Goal: Task Accomplishment & Management: Use online tool/utility

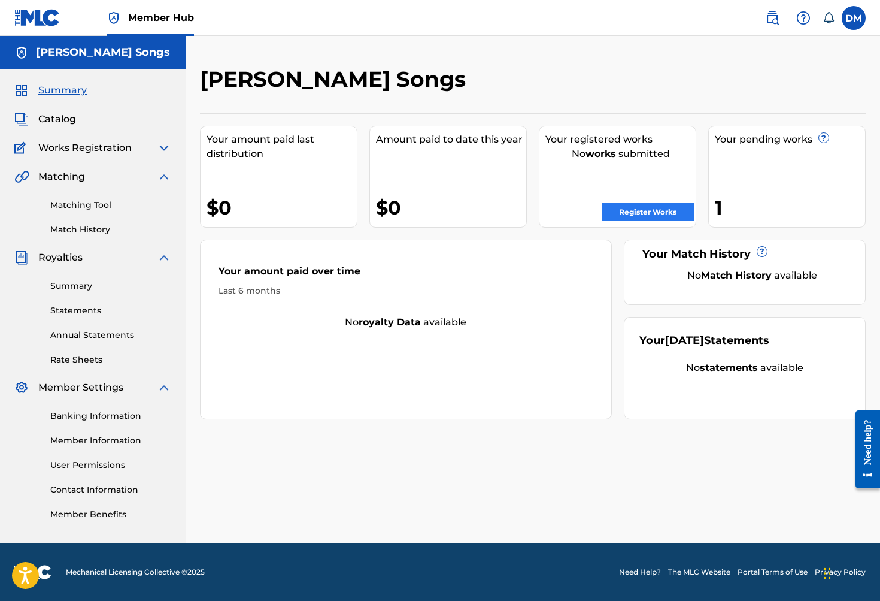
click at [650, 210] on link "Register Works" at bounding box center [648, 212] width 92 height 18
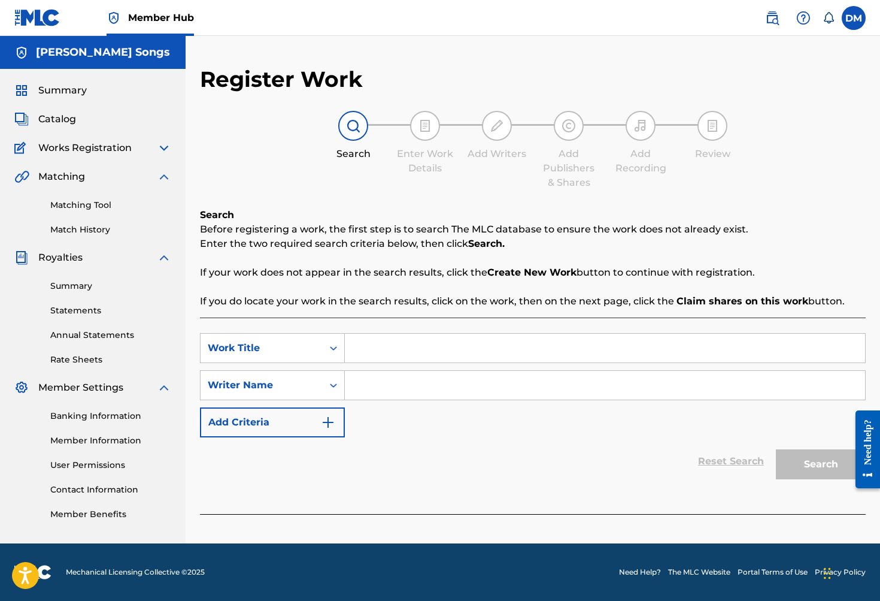
click at [161, 149] on img at bounding box center [164, 148] width 14 height 14
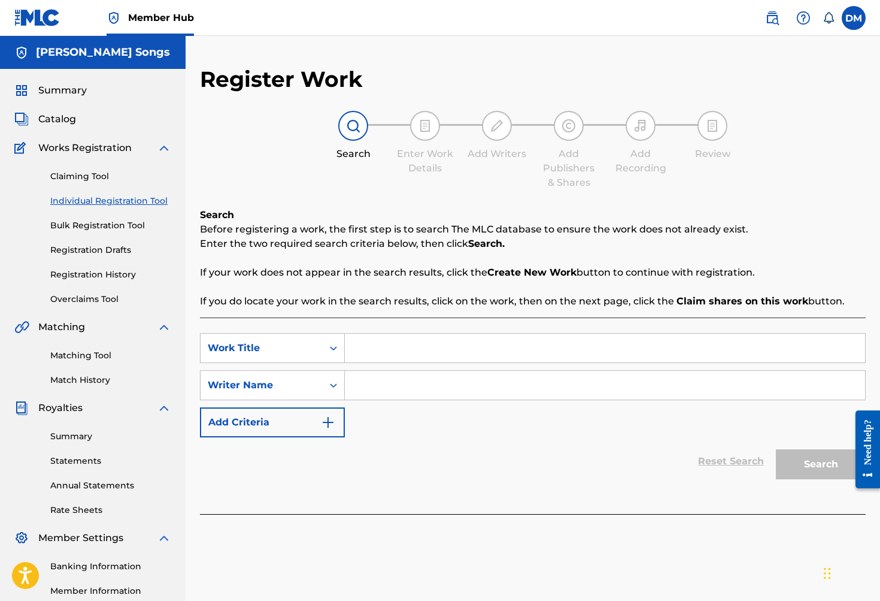
click at [141, 149] on div "Works Registration" at bounding box center [92, 148] width 157 height 14
click at [128, 228] on link "Bulk Registration Tool" at bounding box center [110, 225] width 121 height 13
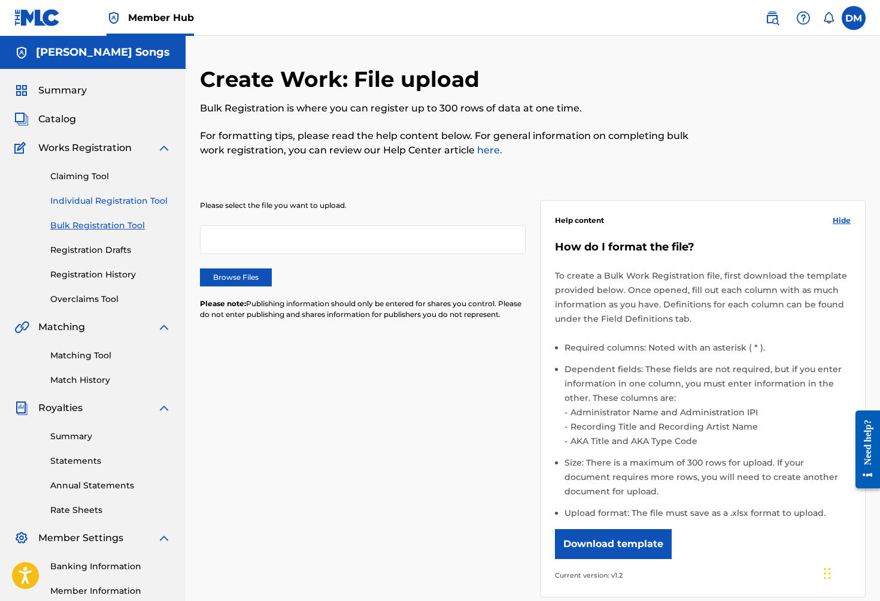
click at [110, 198] on link "Individual Registration Tool" at bounding box center [110, 201] width 121 height 13
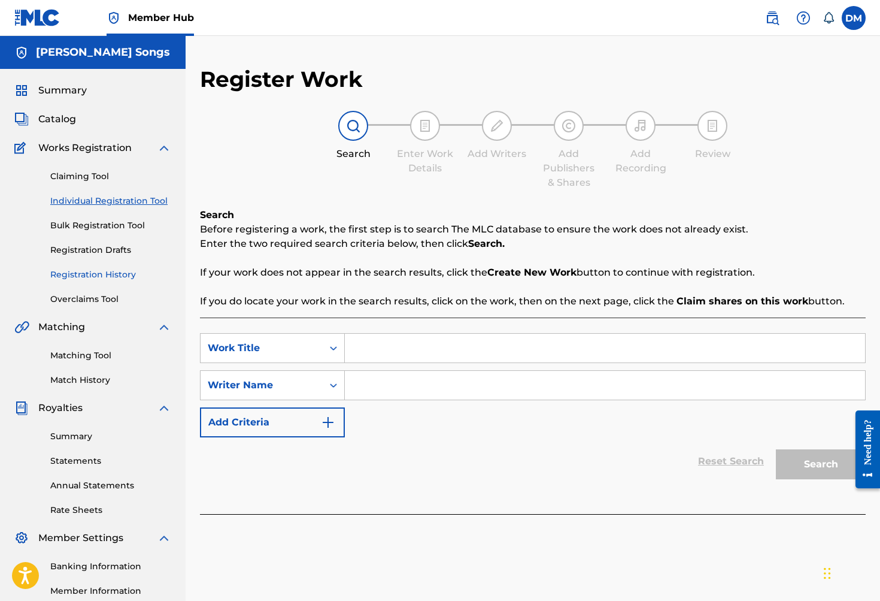
click at [117, 276] on link "Registration History" at bounding box center [110, 274] width 121 height 13
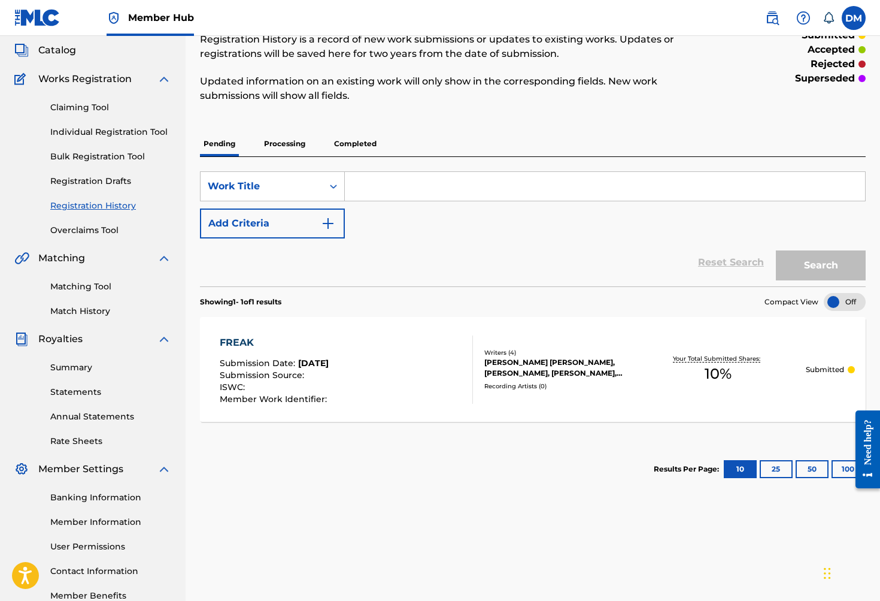
scroll to position [16, 0]
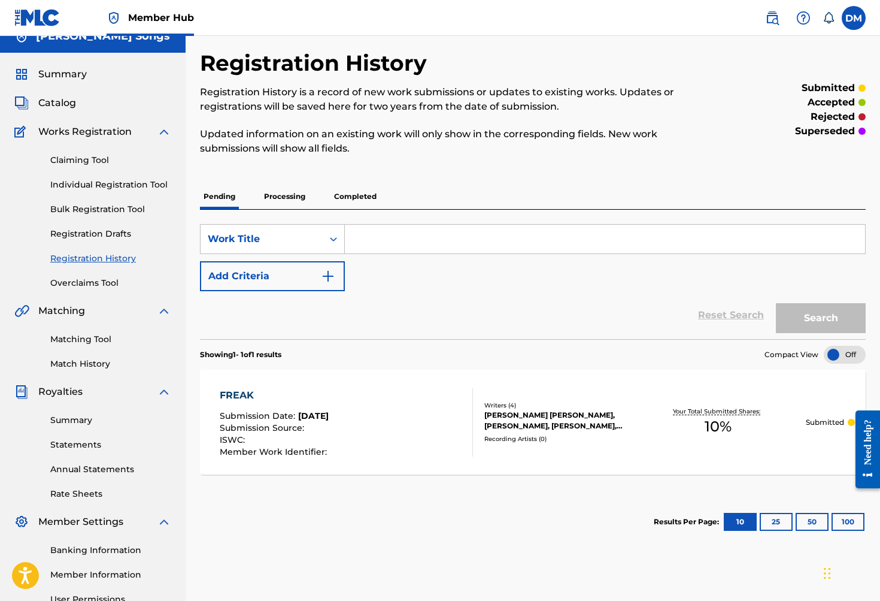
click at [383, 244] on input "Search Form" at bounding box center [605, 239] width 520 height 29
type input "Relax"
click at [108, 161] on link "Claiming Tool" at bounding box center [110, 160] width 121 height 13
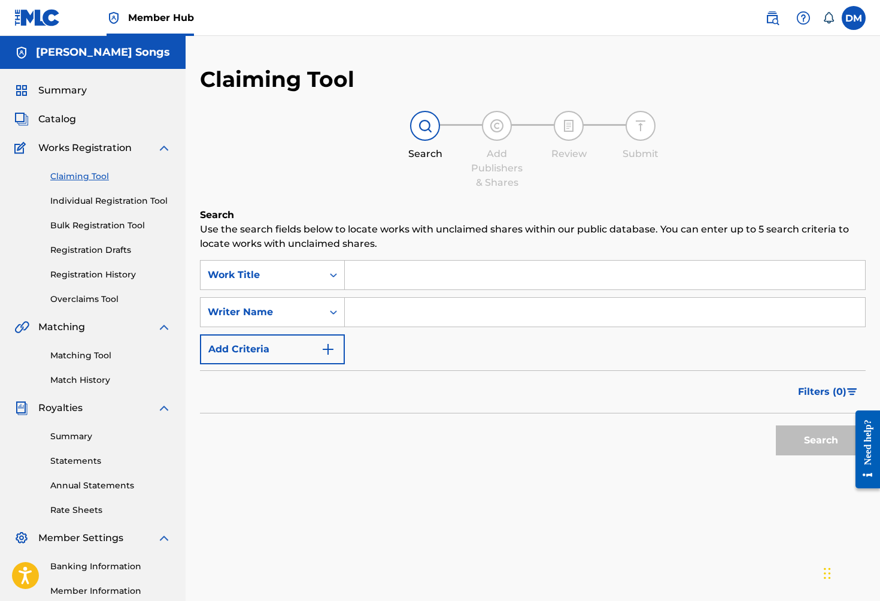
click at [414, 284] on input "Search Form" at bounding box center [605, 274] width 520 height 29
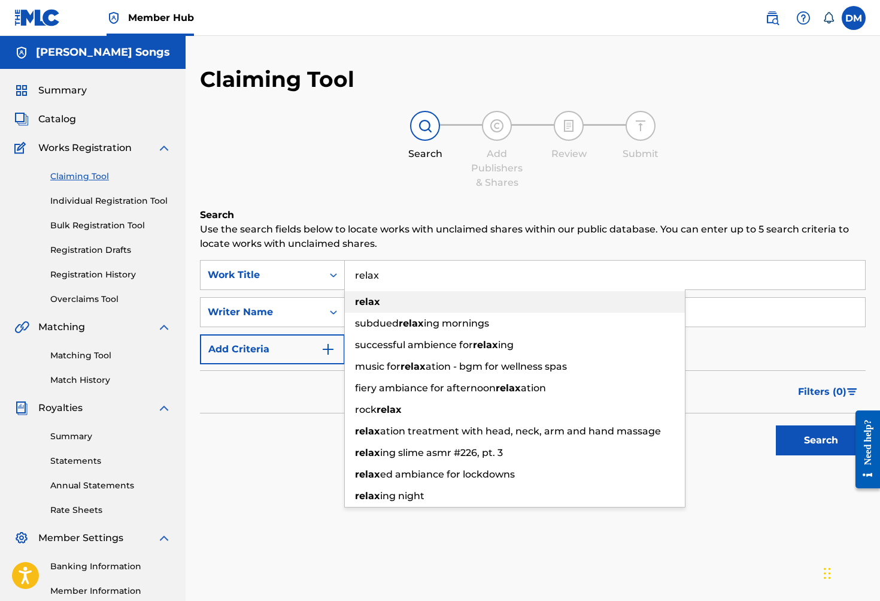
type input "relax"
click at [386, 299] on div "relax" at bounding box center [515, 302] width 340 height 22
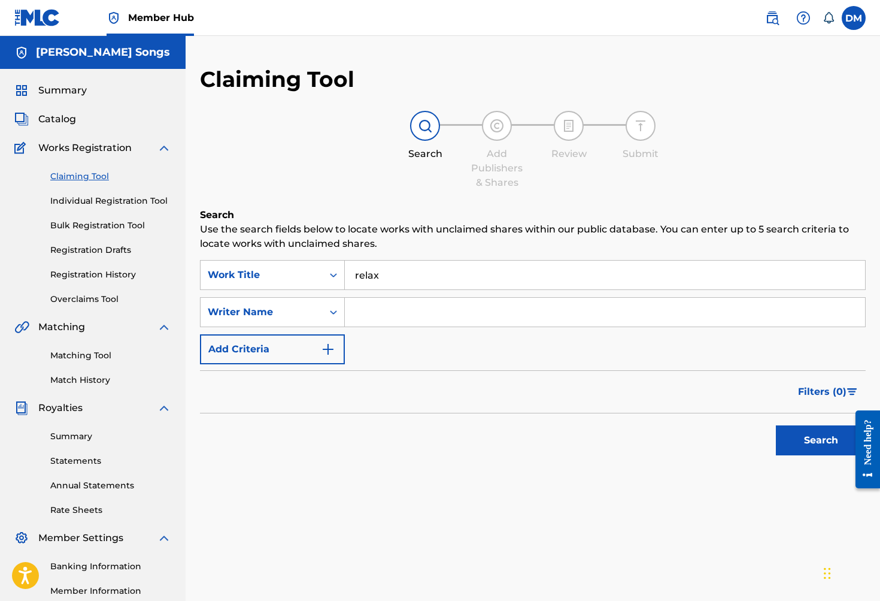
click at [384, 315] on input "Search Form" at bounding box center [605, 312] width 520 height 29
click at [308, 346] on button "Add Criteria" at bounding box center [272, 349] width 145 height 30
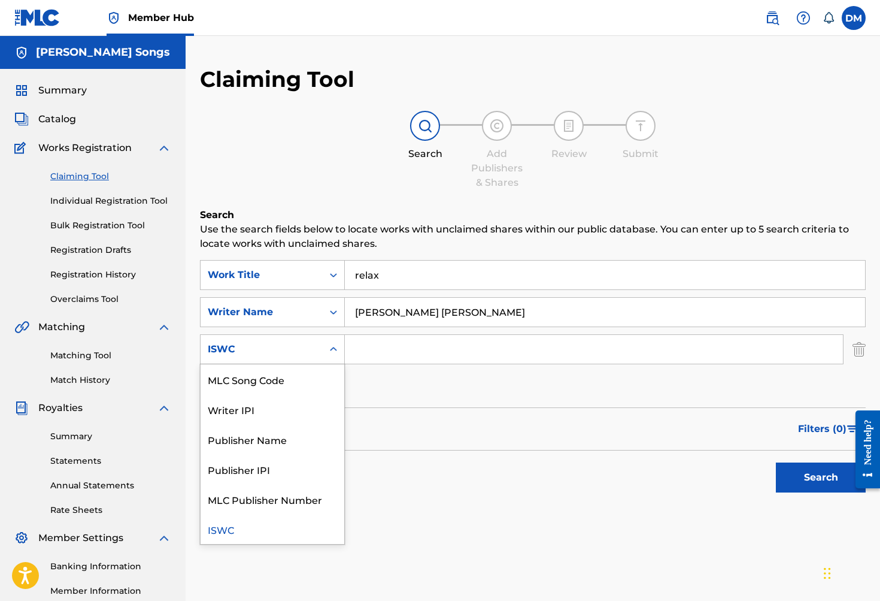
click at [323, 348] on div "Search Form" at bounding box center [334, 349] width 22 height 29
click at [449, 473] on div "Search" at bounding box center [533, 474] width 666 height 48
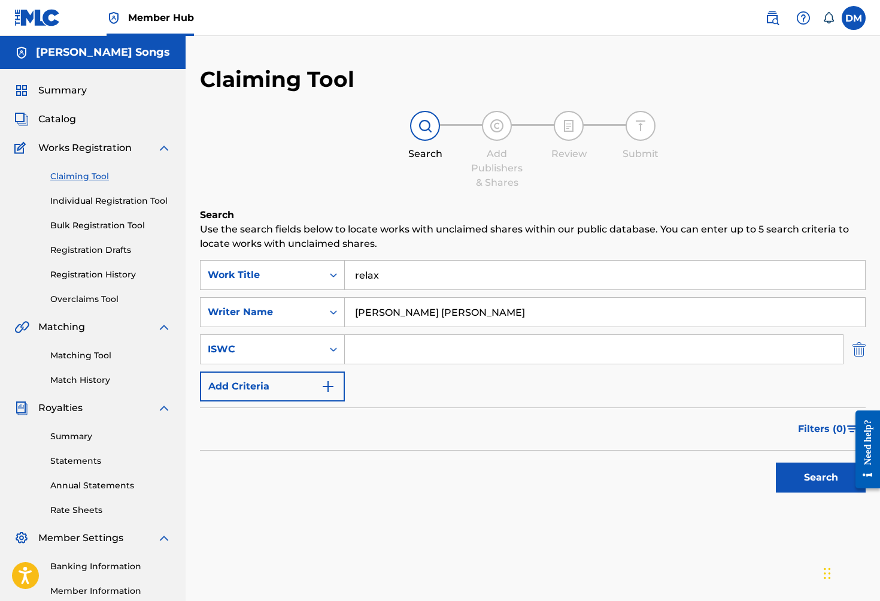
click at [859, 357] on img "Search Form" at bounding box center [859, 349] width 13 height 30
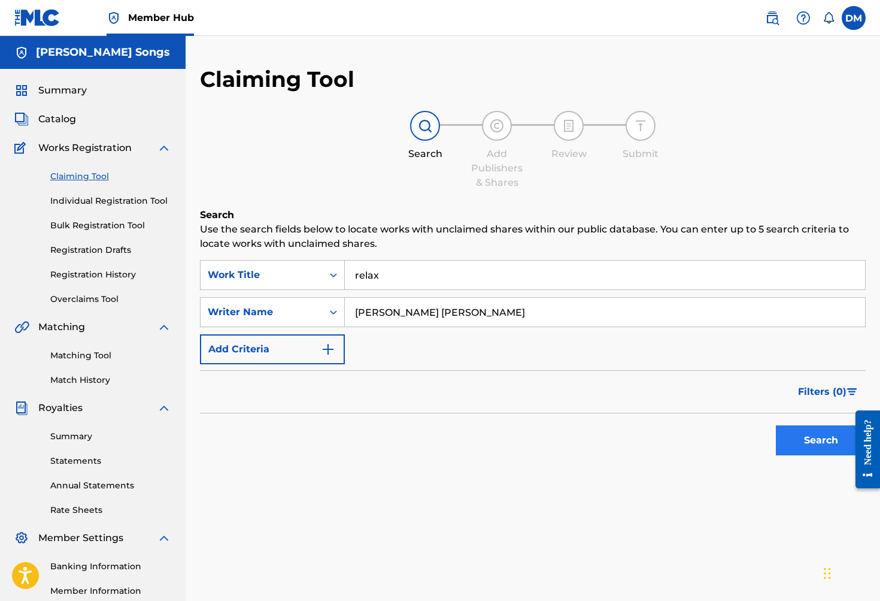
click at [814, 442] on button "Search" at bounding box center [821, 440] width 90 height 30
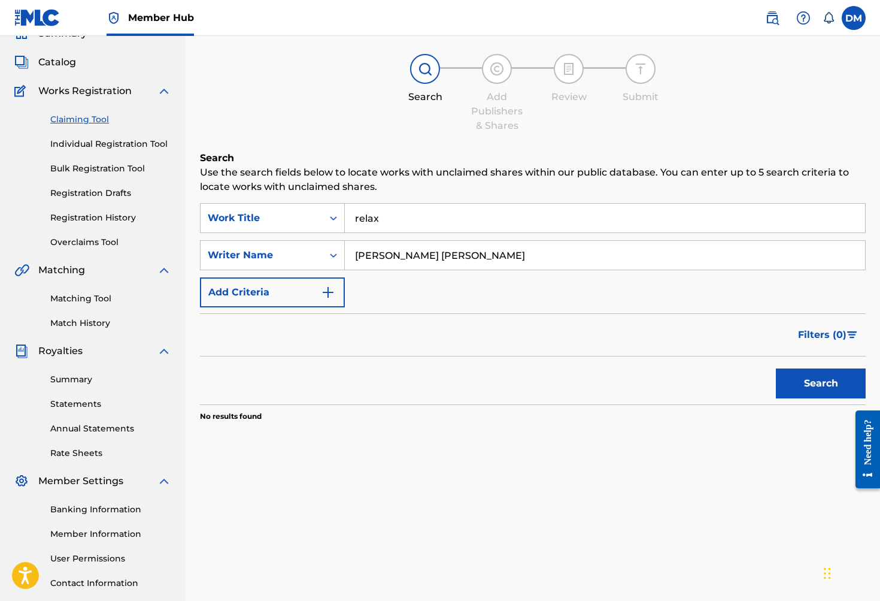
scroll to position [100, 0]
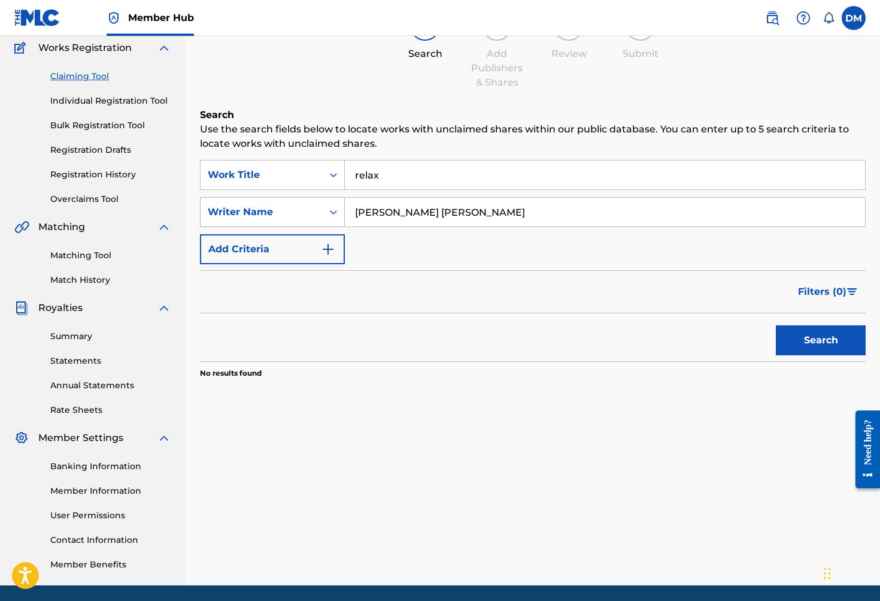
drag, startPoint x: 445, startPoint y: 212, endPoint x: 337, endPoint y: 211, distance: 108.4
click at [337, 211] on div "SearchWithCriteria1835f6e8-d5ca-462b-be28-7bd7050f1861 Writer Name gerald ciara…" at bounding box center [533, 212] width 666 height 30
click at [798, 347] on button "Search" at bounding box center [821, 340] width 90 height 30
drag, startPoint x: 498, startPoint y: 211, endPoint x: 335, endPoint y: 214, distance: 162.9
click at [337, 213] on div "SearchWithCriteria1835f6e8-d5ca-462b-be28-7bd7050f1861 Writer Name guy moon" at bounding box center [533, 212] width 666 height 30
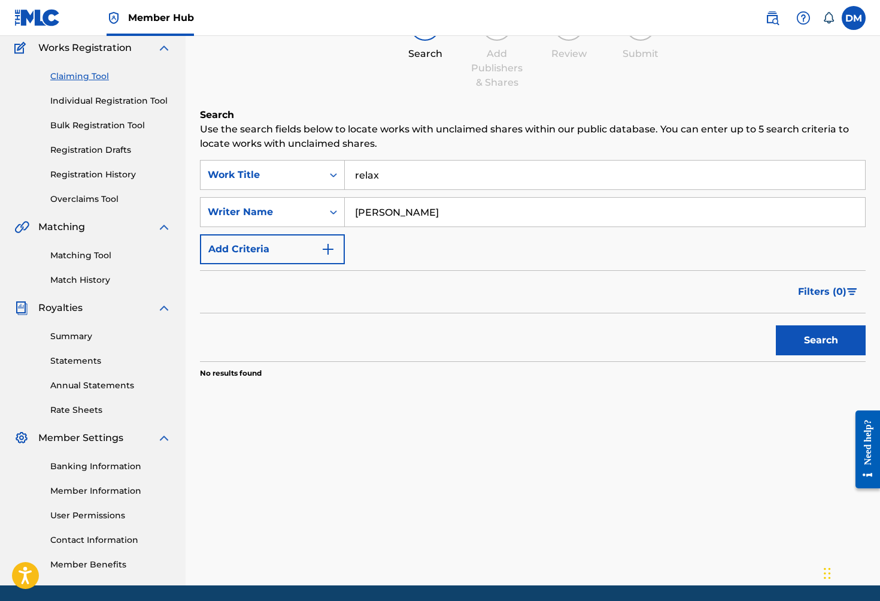
drag, startPoint x: 380, startPoint y: 232, endPoint x: 795, endPoint y: 337, distance: 428.4
click at [795, 336] on button "Search" at bounding box center [821, 340] width 90 height 30
click at [447, 210] on input "[PERSON_NAME]" at bounding box center [605, 212] width 520 height 29
drag, startPoint x: 447, startPoint y: 210, endPoint x: 370, endPoint y: 213, distance: 77.3
click at [370, 213] on input "[PERSON_NAME]" at bounding box center [605, 212] width 520 height 29
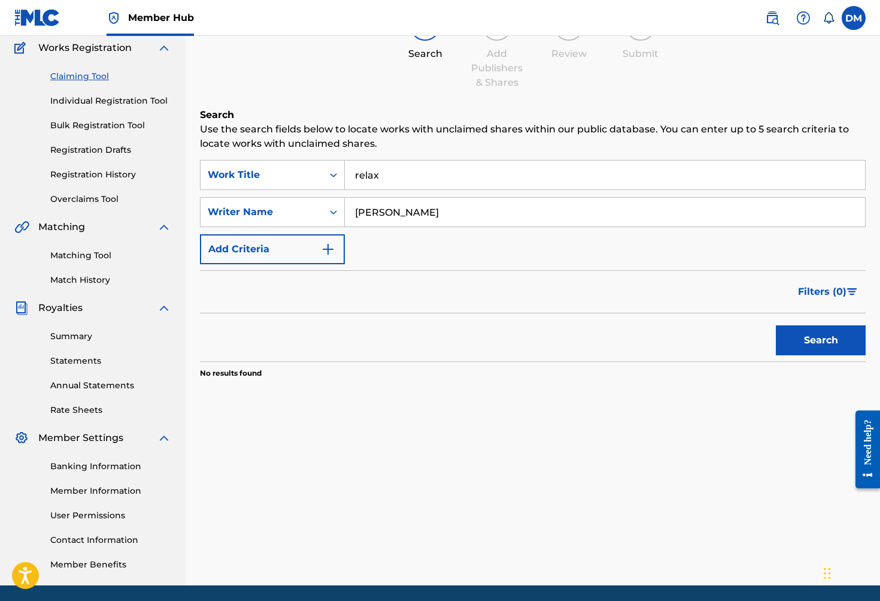
click at [483, 211] on input "[PERSON_NAME]" at bounding box center [605, 212] width 520 height 29
type input "[PERSON_NAME]"
click at [850, 340] on button "Search" at bounding box center [821, 340] width 90 height 30
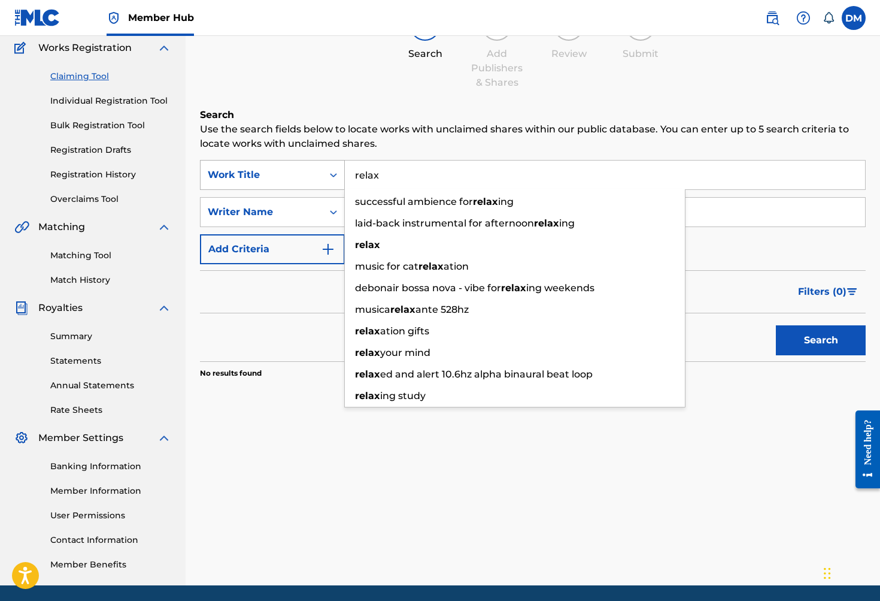
drag, startPoint x: 428, startPoint y: 180, endPoint x: 315, endPoint y: 173, distance: 113.4
click at [316, 173] on div "SearchWithCriteriaed647d2c-3f2c-4025-8bfc-708f879a9446 Work Title relax success…" at bounding box center [533, 175] width 666 height 30
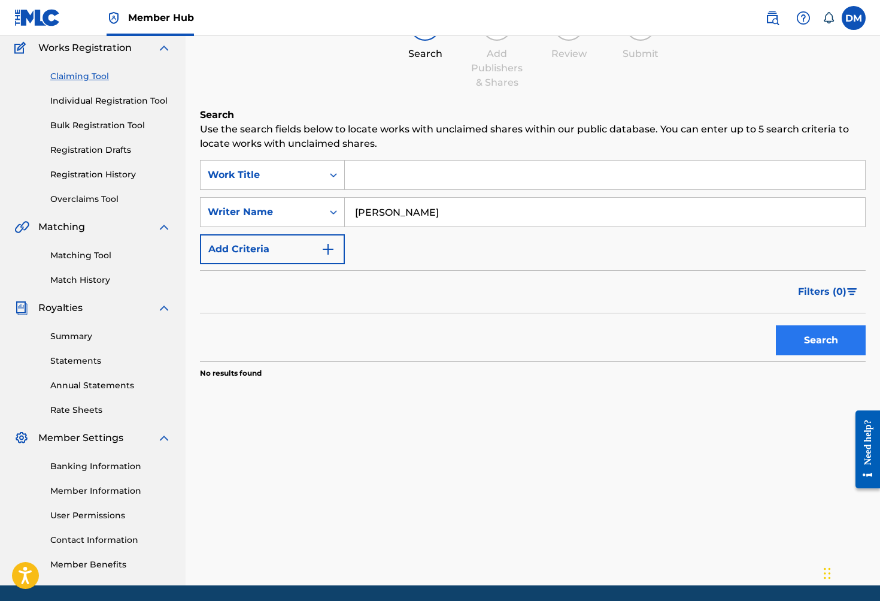
click at [800, 338] on button "Search" at bounding box center [821, 340] width 90 height 30
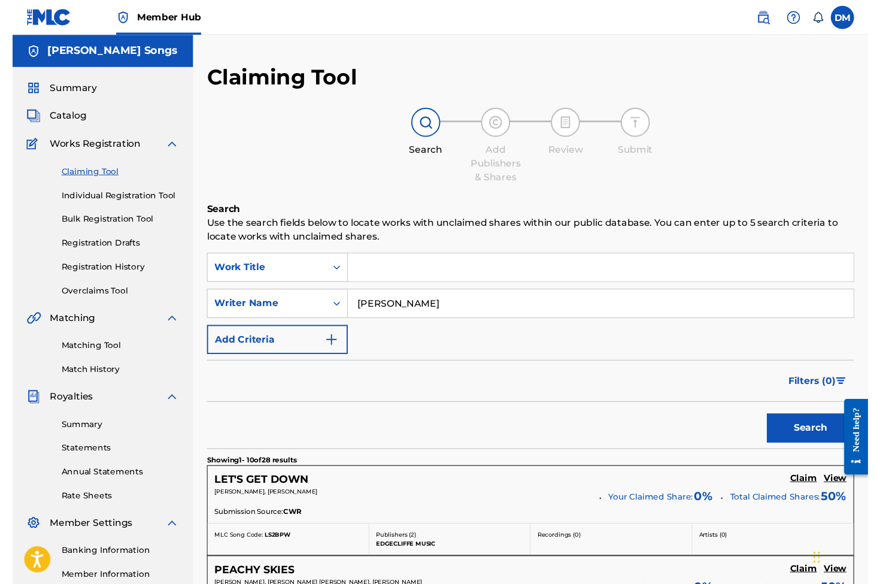
scroll to position [0, 0]
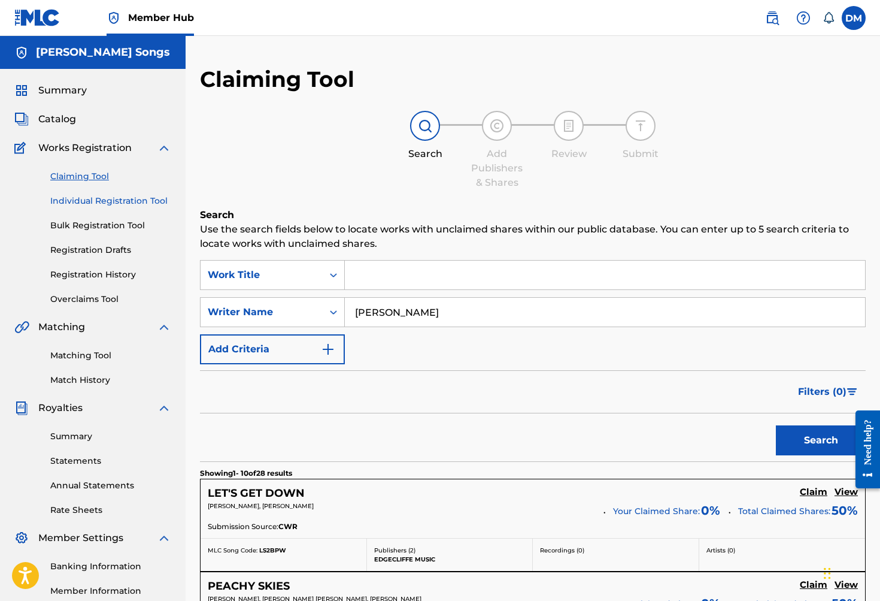
click at [117, 205] on link "Individual Registration Tool" at bounding box center [110, 201] width 121 height 13
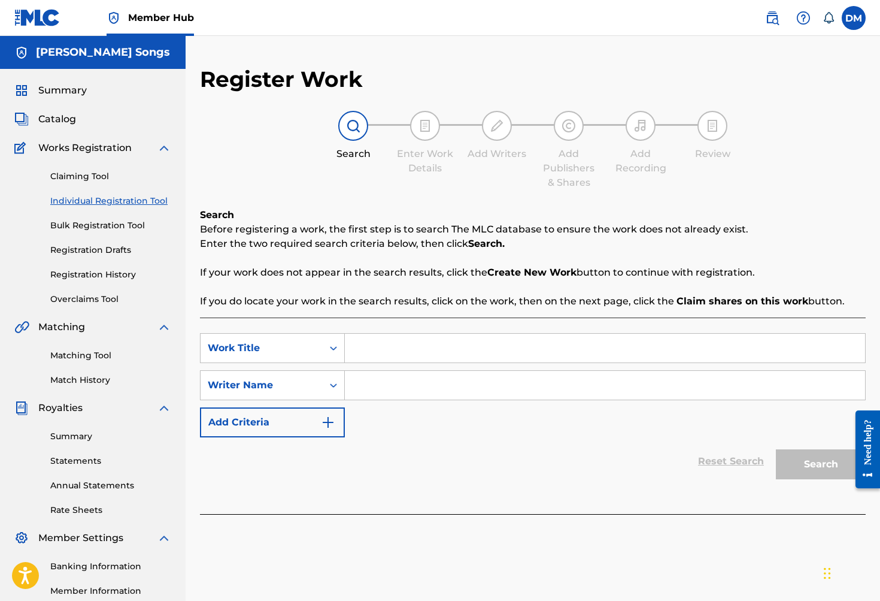
click at [469, 347] on input "Search Form" at bounding box center [605, 348] width 520 height 29
type input "Relax"
click at [485, 386] on input "Search Form" at bounding box center [605, 385] width 520 height 29
click at [356, 384] on input "Ciaran Wall" at bounding box center [605, 385] width 520 height 29
type input "Ciaran Wall"
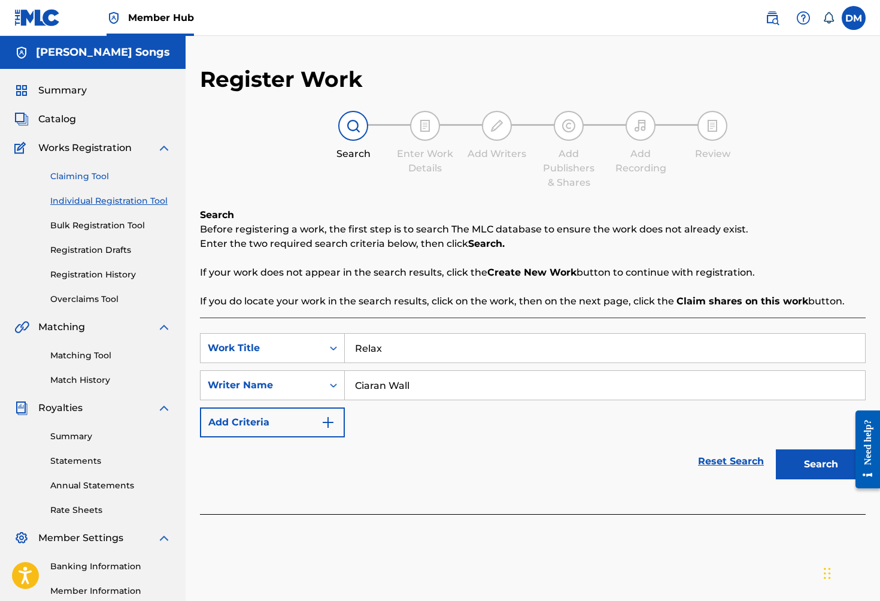
click at [92, 176] on link "Claiming Tool" at bounding box center [110, 176] width 121 height 13
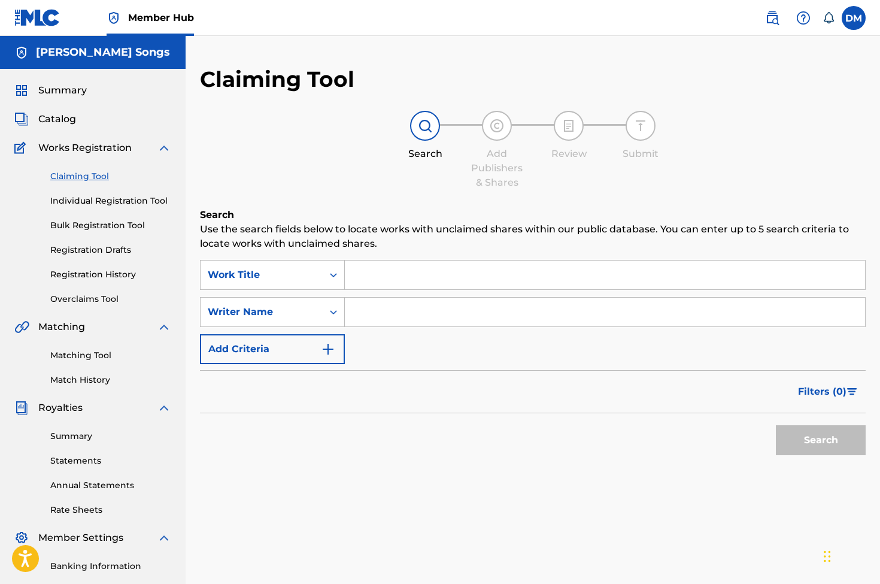
click at [416, 272] on input "Search Form" at bounding box center [605, 274] width 520 height 29
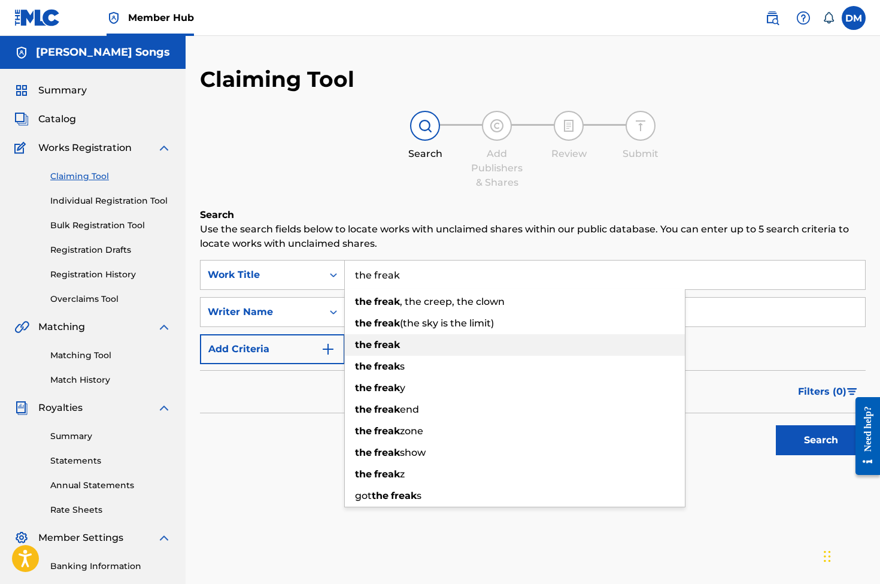
type input "the freak"
click at [401, 341] on div "the freak" at bounding box center [515, 345] width 340 height 22
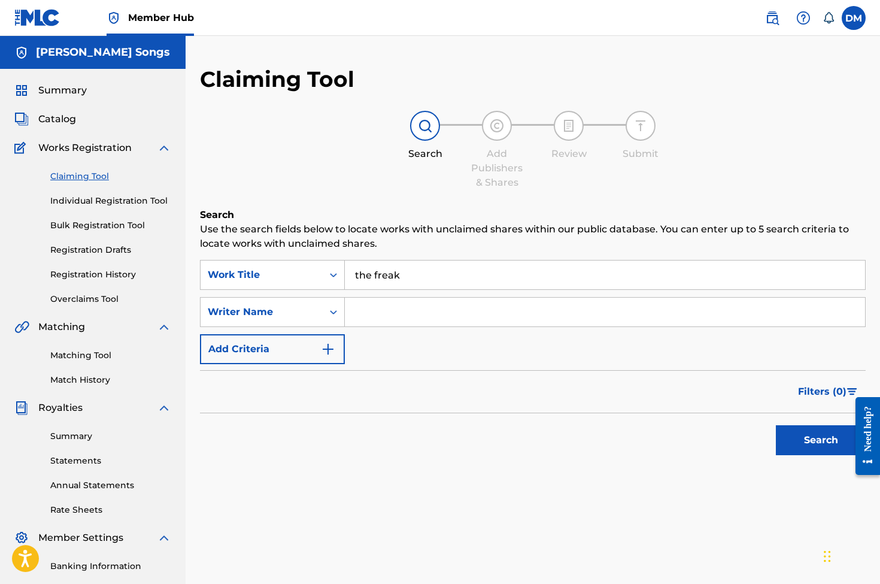
click at [412, 309] on input "Search Form" at bounding box center [605, 312] width 520 height 29
click at [821, 440] on button "Search" at bounding box center [821, 440] width 90 height 30
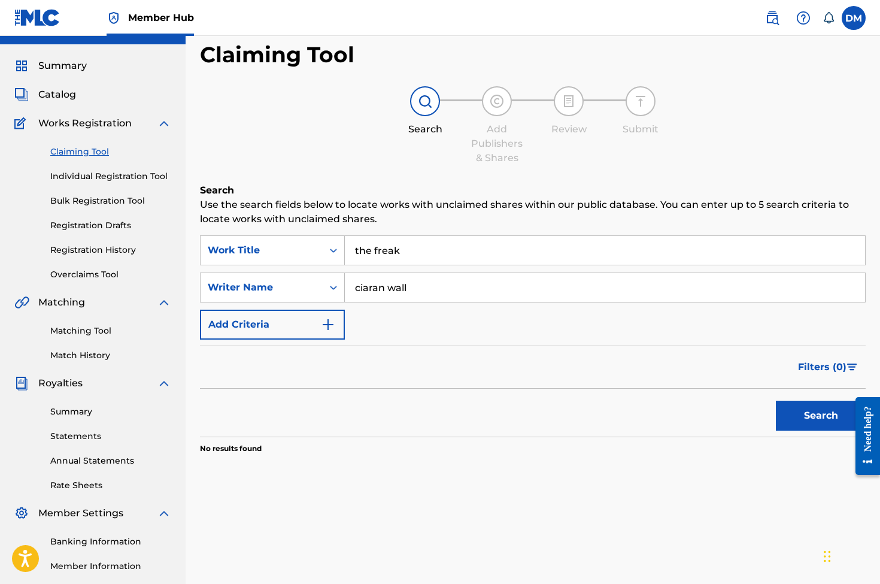
click at [357, 290] on input "ciaran wall" at bounding box center [605, 287] width 520 height 29
click at [821, 416] on button "Search" at bounding box center [821, 416] width 90 height 30
drag, startPoint x: 460, startPoint y: 290, endPoint x: 315, endPoint y: 284, distance: 145.0
click at [316, 284] on div "SearchWithCriteriad2af3db6-e792-4baa-8ed2-99f60be22d43 Writer Name [PERSON_NAME…" at bounding box center [533, 287] width 666 height 30
click at [821, 416] on button "Search" at bounding box center [821, 416] width 90 height 30
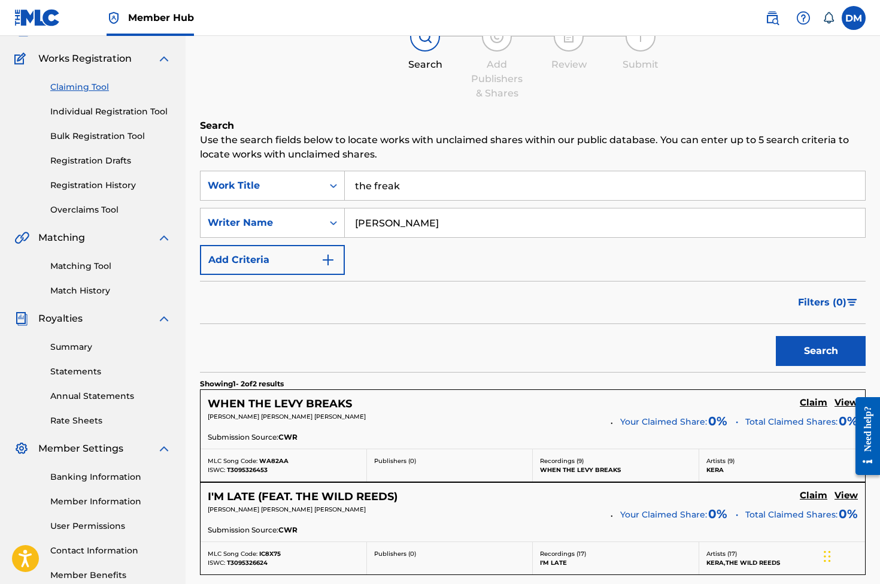
scroll to position [70, 0]
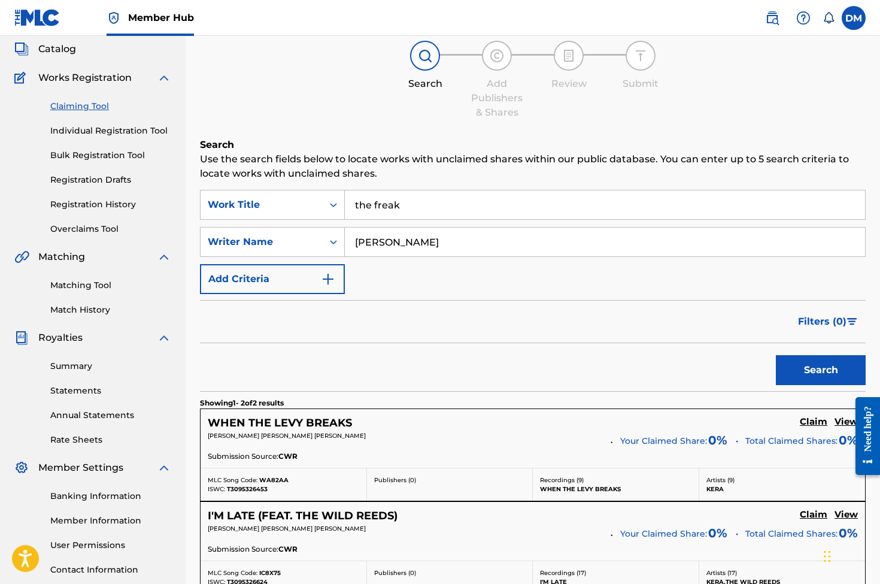
drag, startPoint x: 484, startPoint y: 238, endPoint x: 449, endPoint y: 235, distance: 34.9
click at [449, 235] on input "[PERSON_NAME]" at bounding box center [605, 242] width 520 height 29
click at [821, 370] on button "Search" at bounding box center [821, 370] width 90 height 30
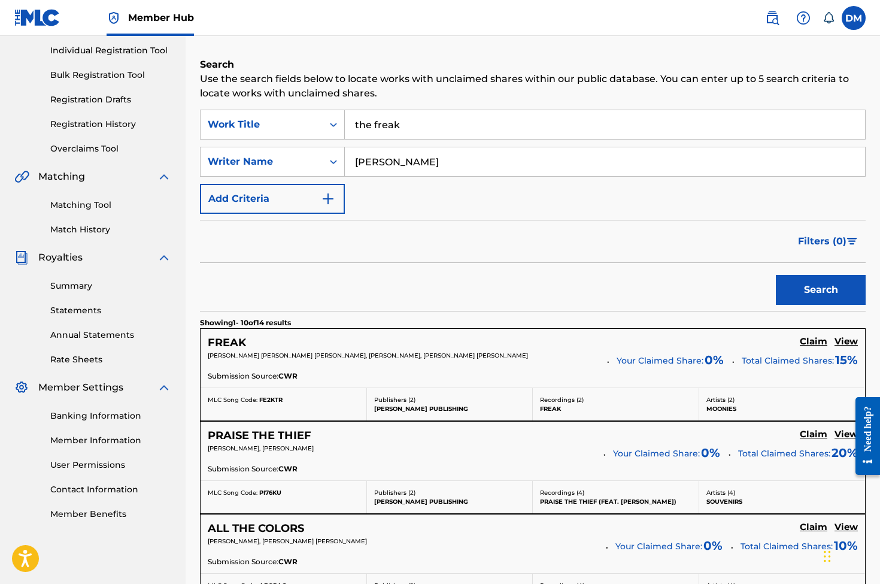
scroll to position [115, 0]
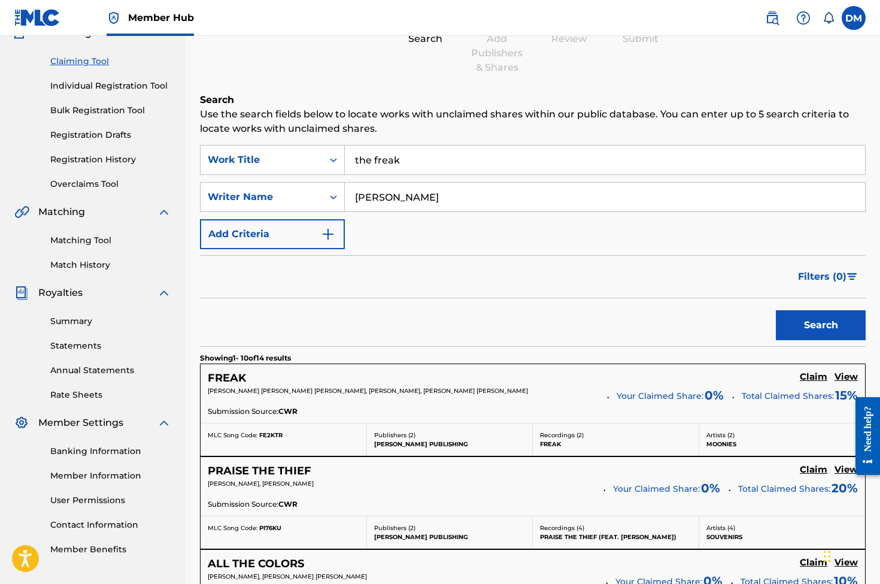
type input "[PERSON_NAME]"
click at [373, 157] on input "the freak" at bounding box center [605, 160] width 520 height 29
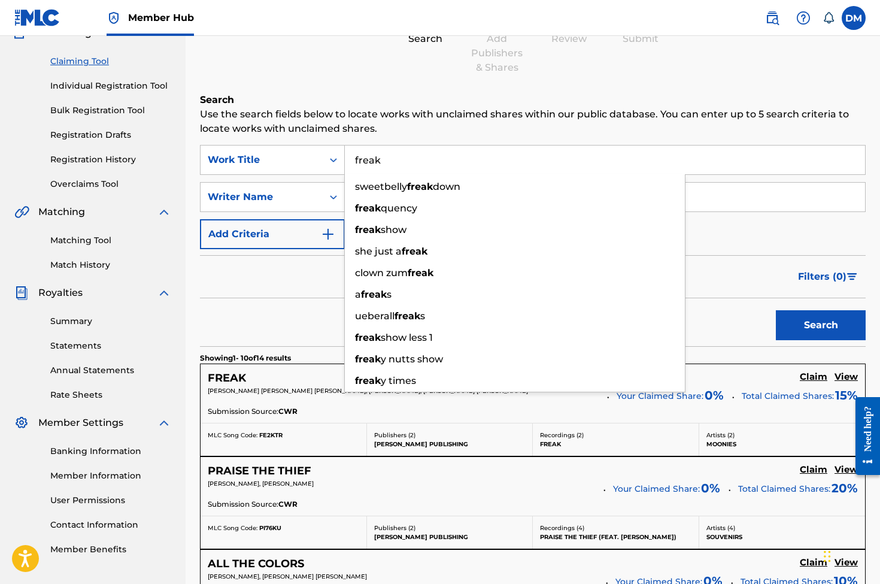
type input "freak"
click at [720, 220] on div "SearchWithCriteriad47a0f80-e3a2-41cd-bc65-33dbec0df880 Work Title freak sweetbe…" at bounding box center [533, 197] width 666 height 104
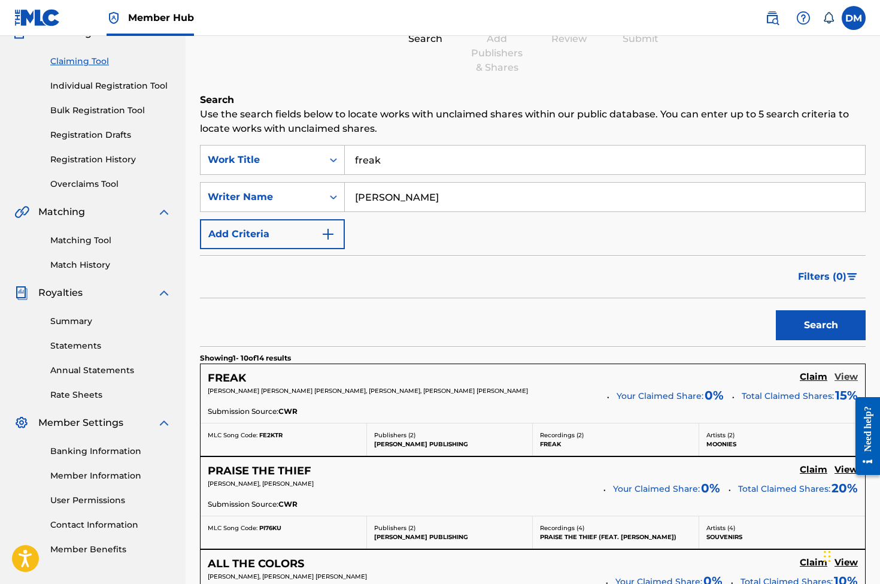
click at [842, 376] on h5 "View" at bounding box center [846, 376] width 23 height 11
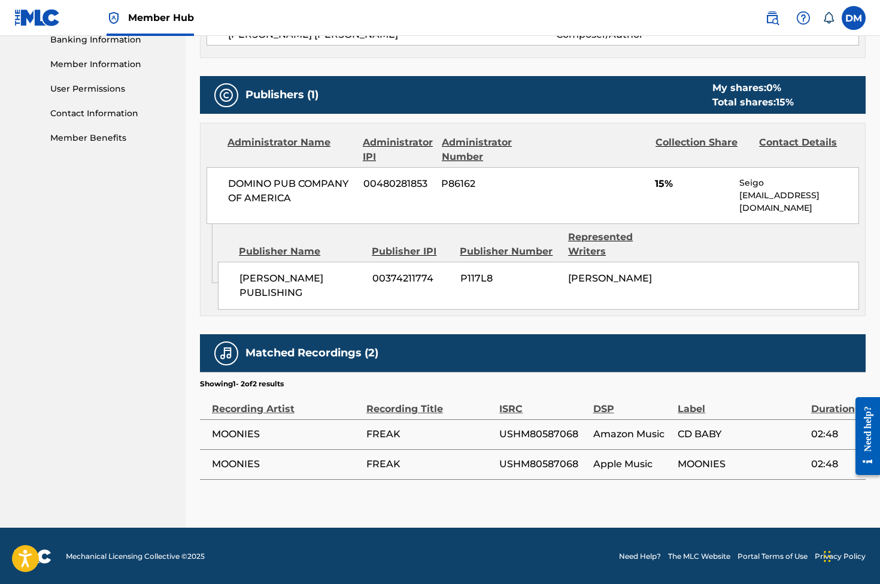
scroll to position [526, 0]
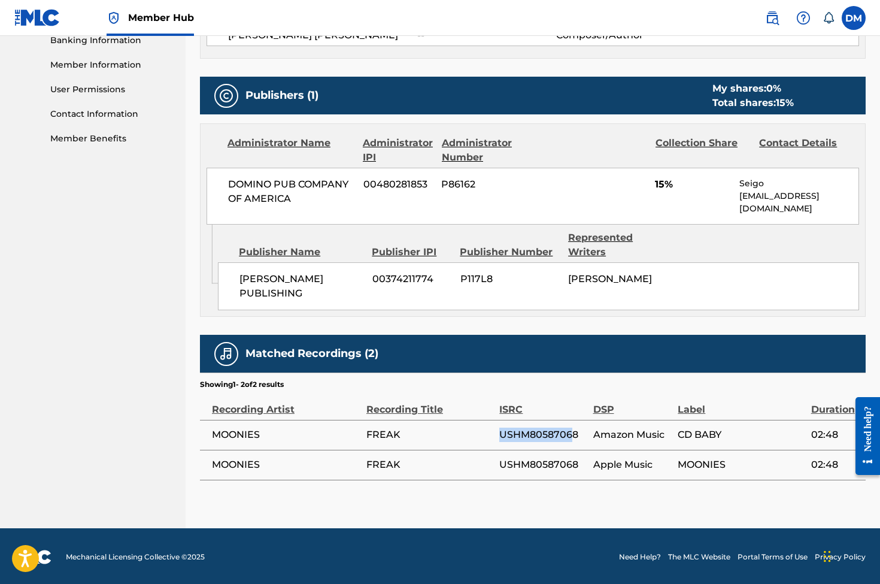
drag, startPoint x: 499, startPoint y: 432, endPoint x: 570, endPoint y: 432, distance: 71.3
click at [570, 432] on tr "MOONIES FREAK USHM80587068 Amazon Music CD BABY [DEMOGRAPHIC_DATA]:48" at bounding box center [533, 435] width 666 height 30
click at [530, 434] on span "USHM80587068" at bounding box center [542, 435] width 87 height 14
drag, startPoint x: 501, startPoint y: 432, endPoint x: 577, endPoint y: 434, distance: 75.5
click at [577, 434] on span "USHM80587068" at bounding box center [542, 435] width 87 height 14
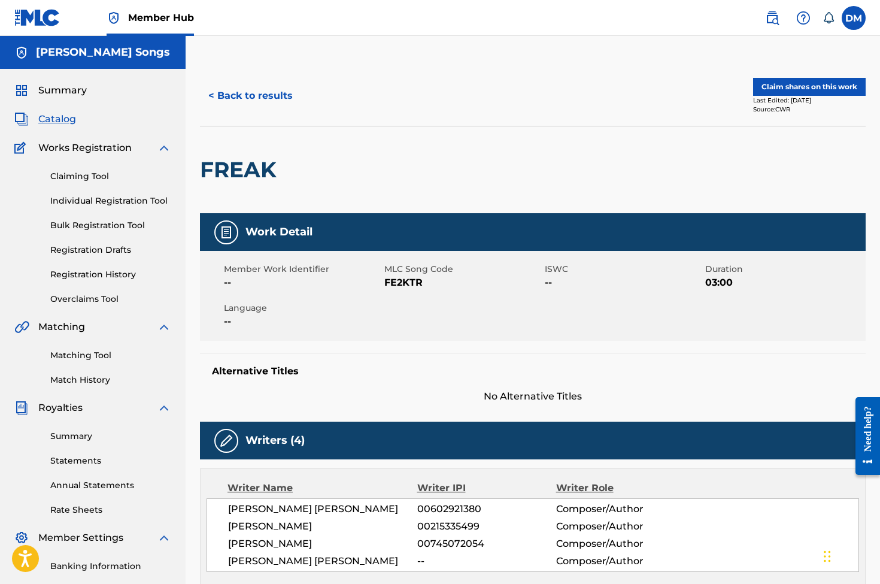
scroll to position [0, 0]
click at [855, 19] on label at bounding box center [854, 18] width 24 height 24
click at [854, 18] on input "[PERSON_NAME] [EMAIL_ADDRESS][DOMAIN_NAME] Notification Preferences Profile Log…" at bounding box center [854, 18] width 0 height 0
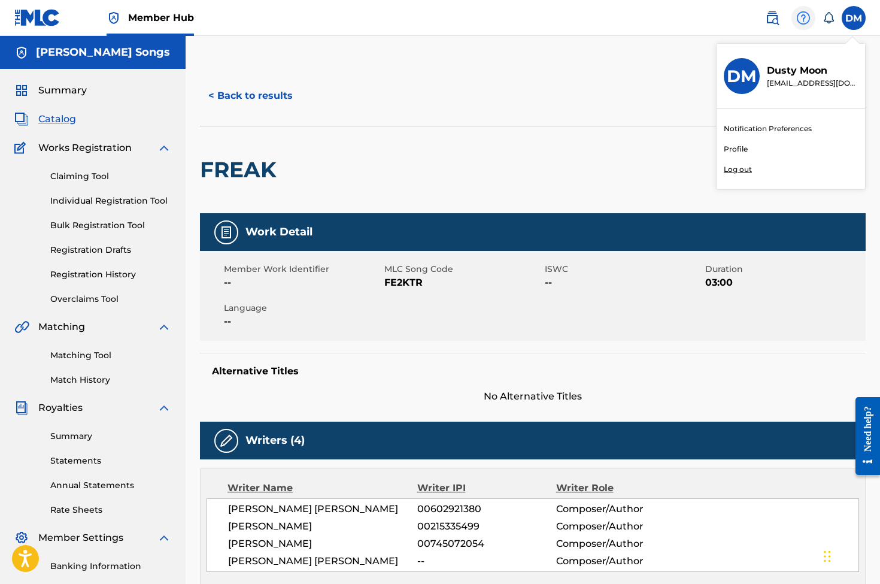
click at [804, 17] on img at bounding box center [803, 18] width 14 height 14
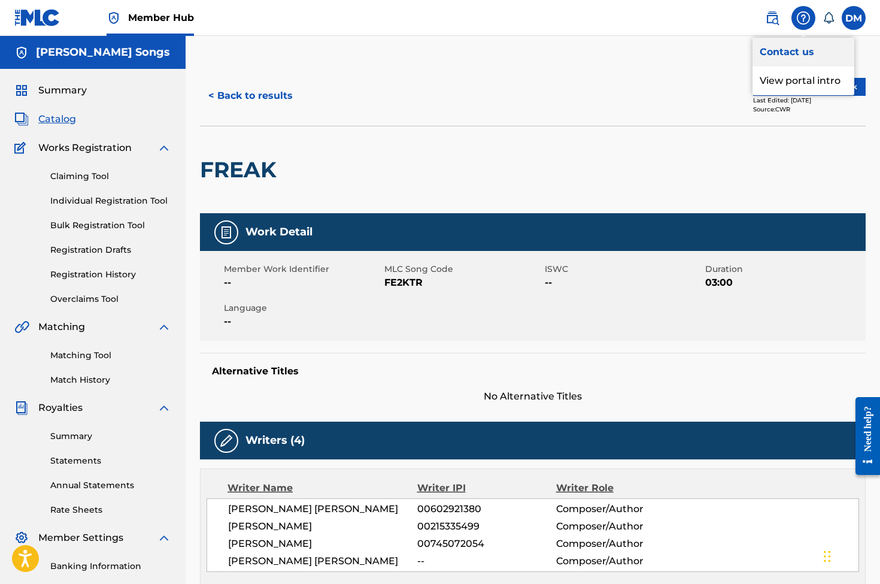
click at [792, 50] on link "Contact us" at bounding box center [804, 52] width 102 height 29
